Goal: Register for event/course

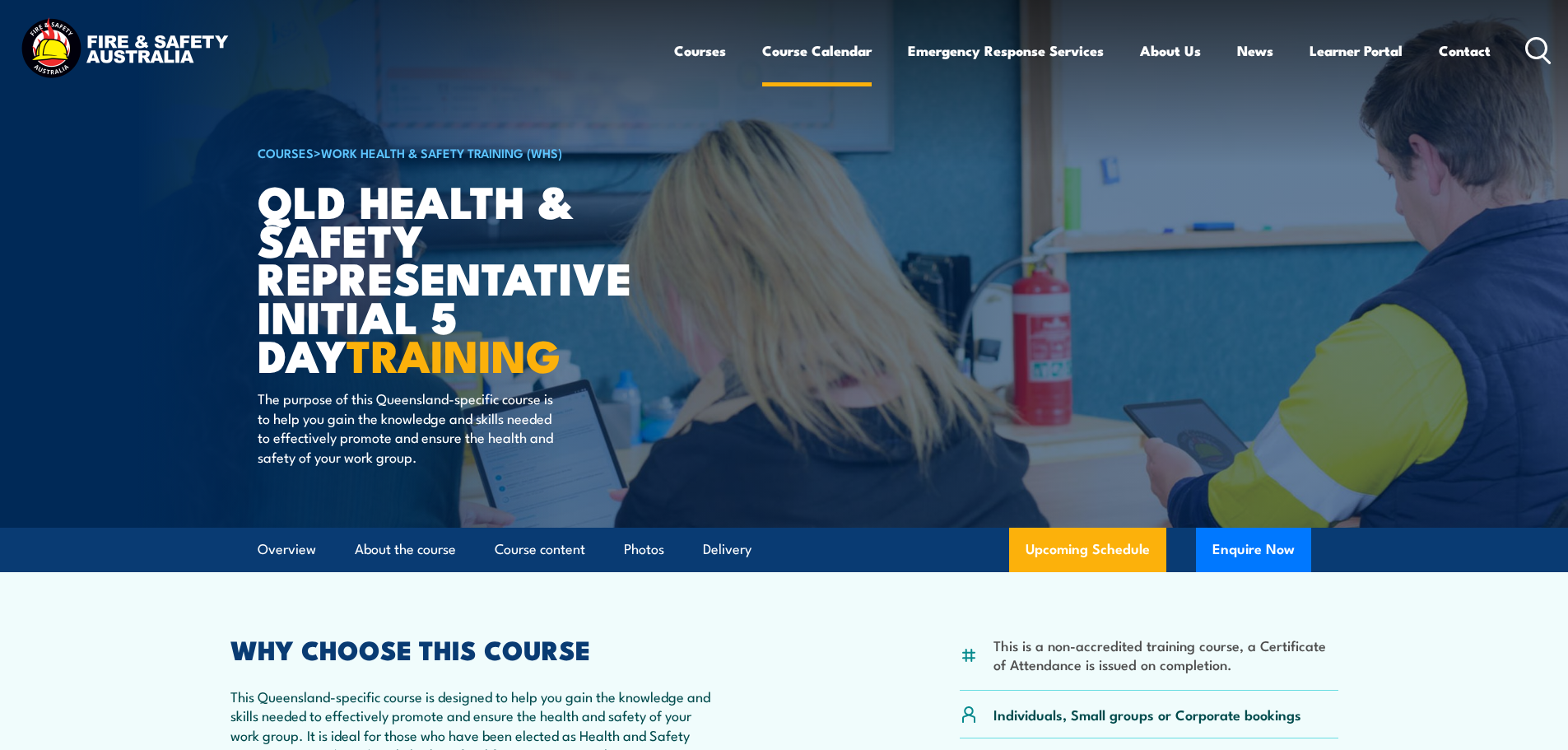
click at [811, 48] on link "Course Calendar" at bounding box center [816, 50] width 110 height 43
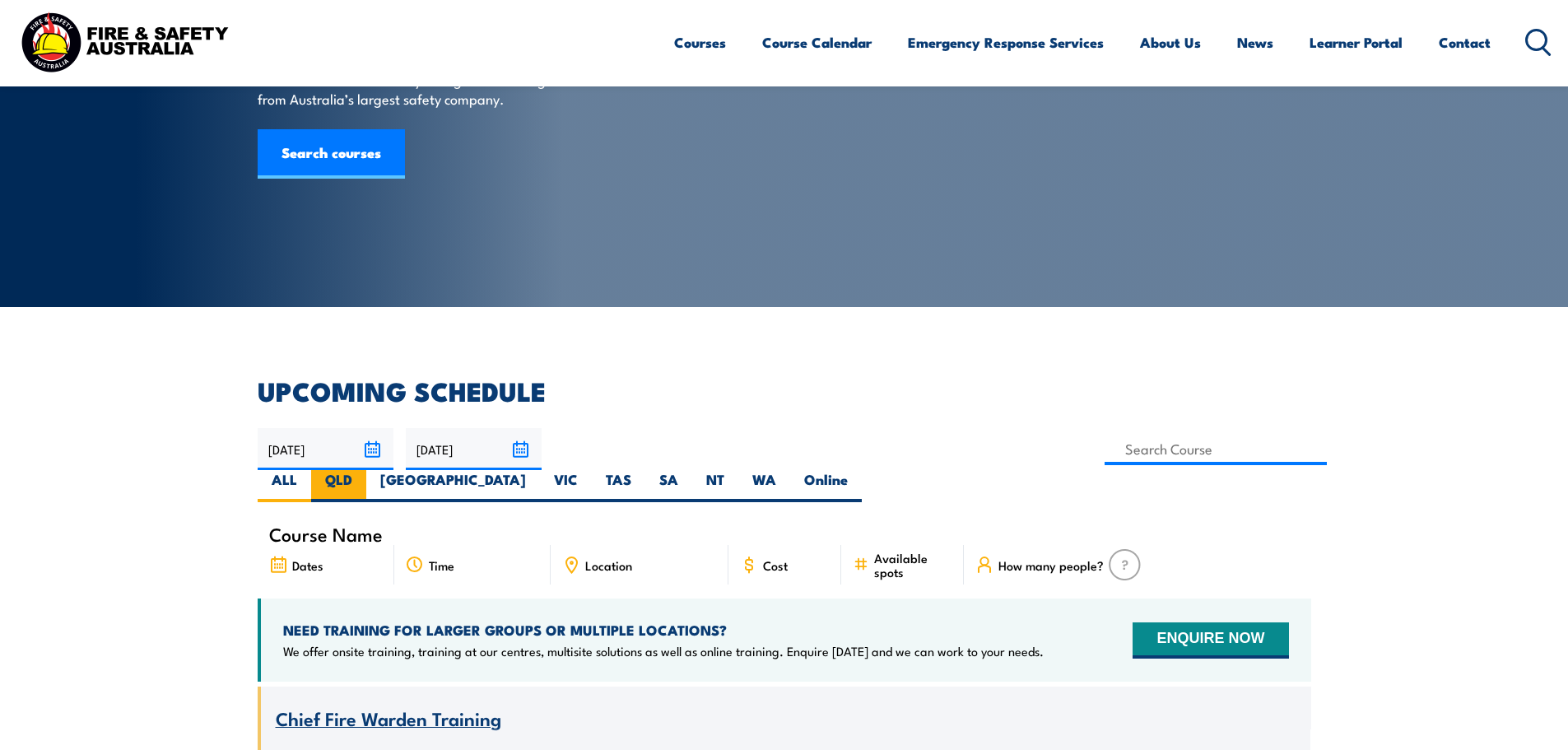
click at [366, 470] on label "QLD" at bounding box center [339, 486] width 55 height 32
click at [363, 470] on input "QLD" at bounding box center [358, 476] width 11 height 11
radio input "true"
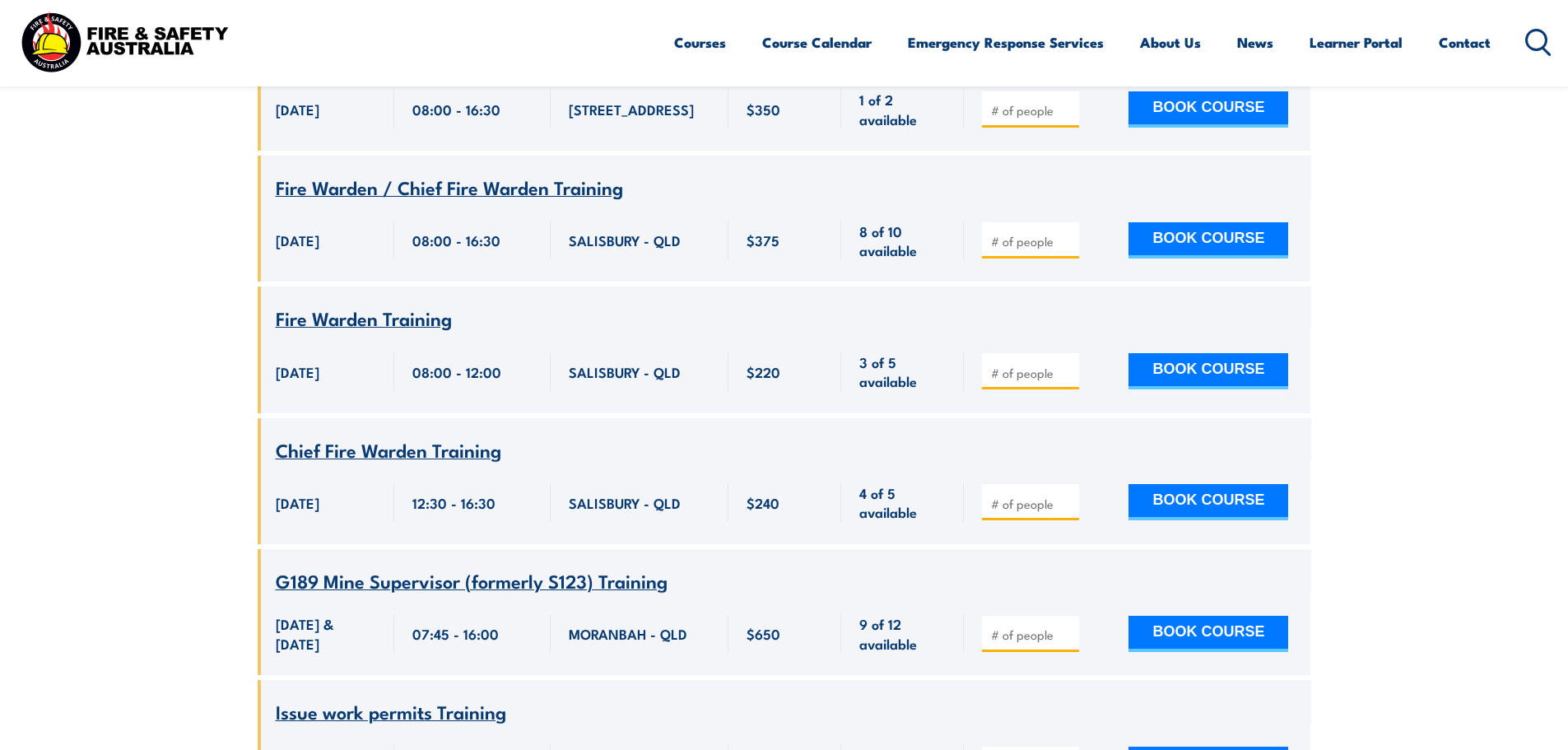
scroll to position [5977, 0]
